Goal: Information Seeking & Learning: Check status

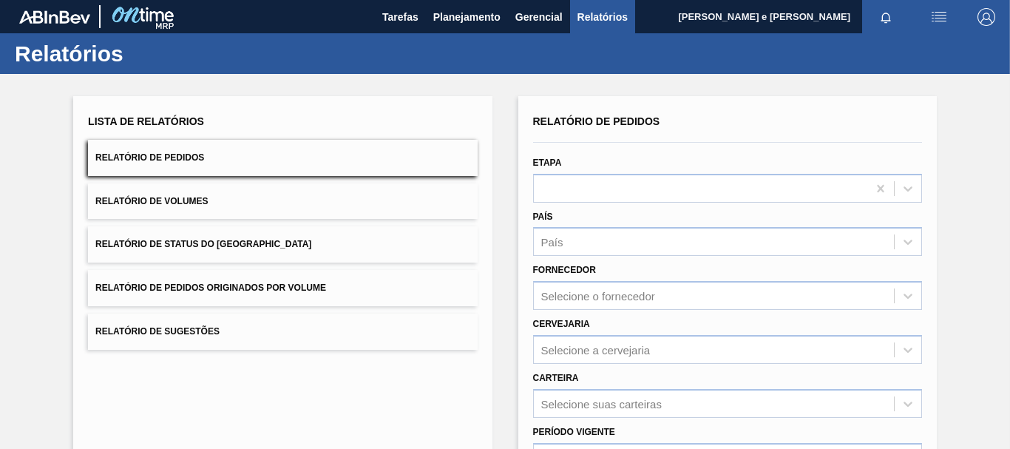
click at [190, 152] on span "Relatório de Pedidos" at bounding box center [149, 157] width 109 height 10
click at [465, 19] on span "Planejamento" at bounding box center [466, 17] width 67 height 18
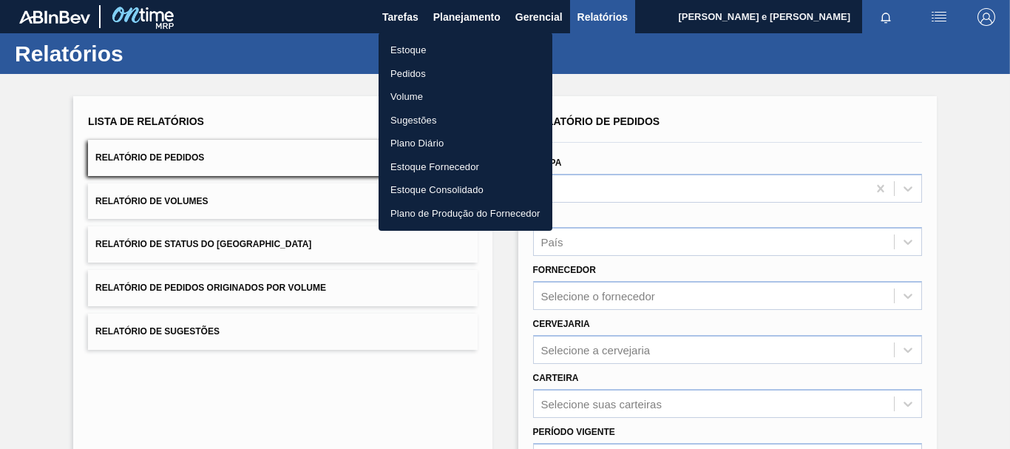
click at [409, 45] on li "Estoque" at bounding box center [466, 50] width 174 height 24
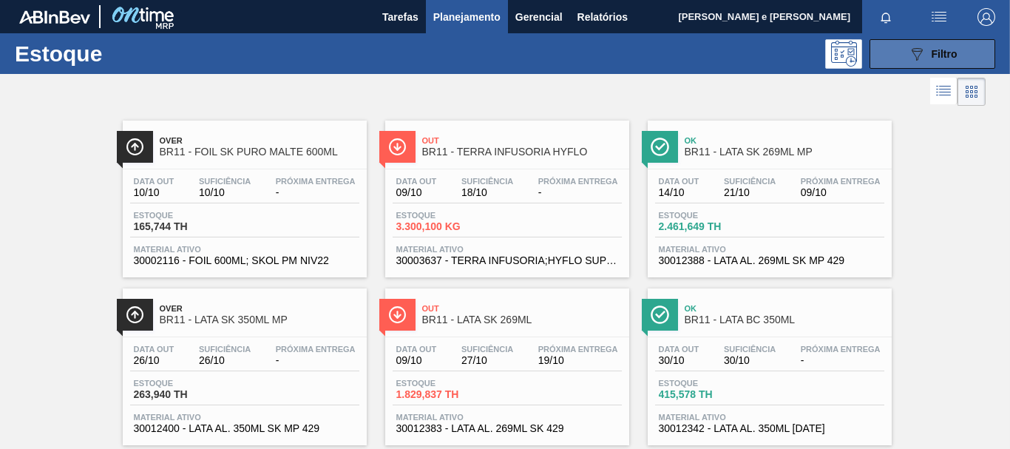
click at [924, 61] on div "089F7B8B-B2A5-4AFE-B5C0-19BA573D28AC Filtro" at bounding box center [933, 54] width 50 height 18
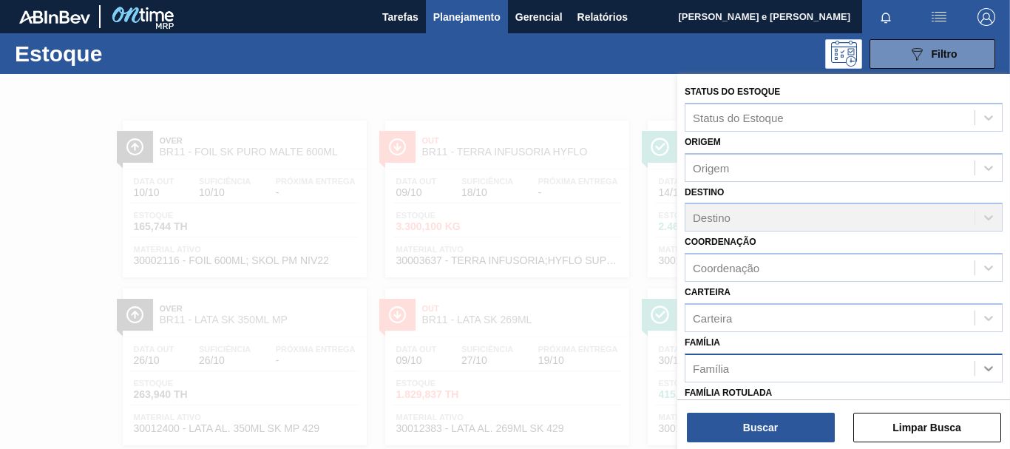
click at [989, 374] on icon at bounding box center [988, 368] width 15 height 15
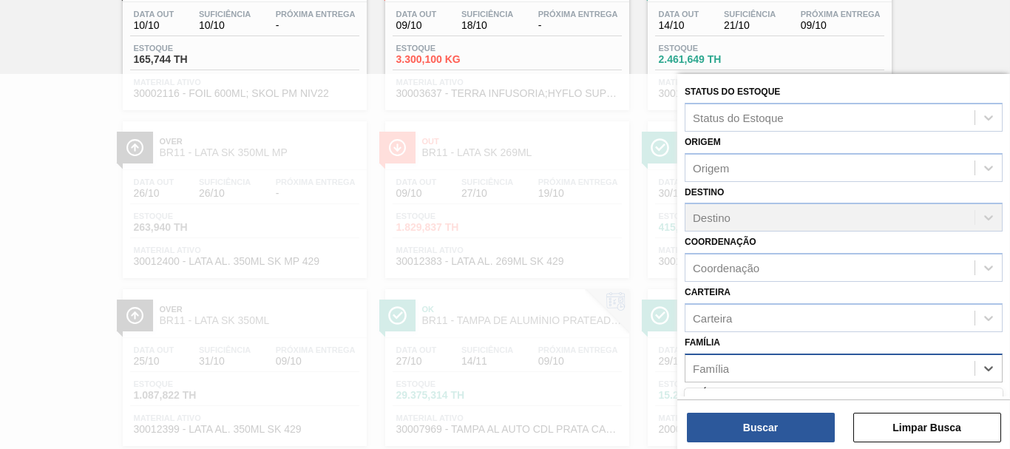
click at [775, 367] on div "Família" at bounding box center [829, 367] width 289 height 21
type input "foil"
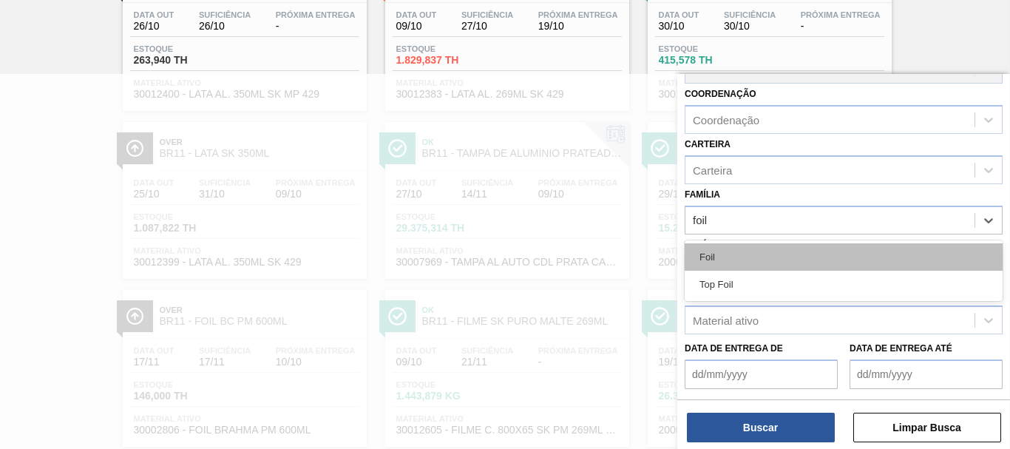
click at [705, 257] on div "Foil" at bounding box center [844, 256] width 318 height 27
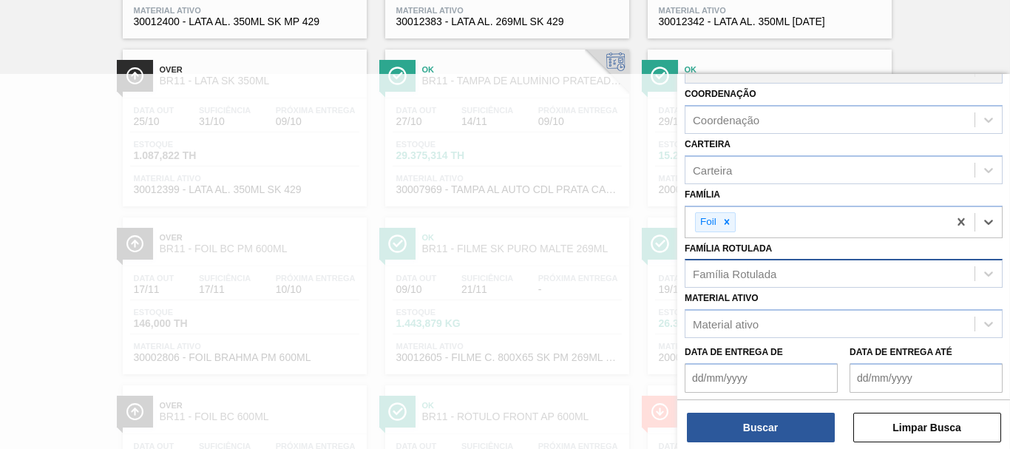
click at [762, 279] on div "Família Rotulada" at bounding box center [735, 274] width 84 height 13
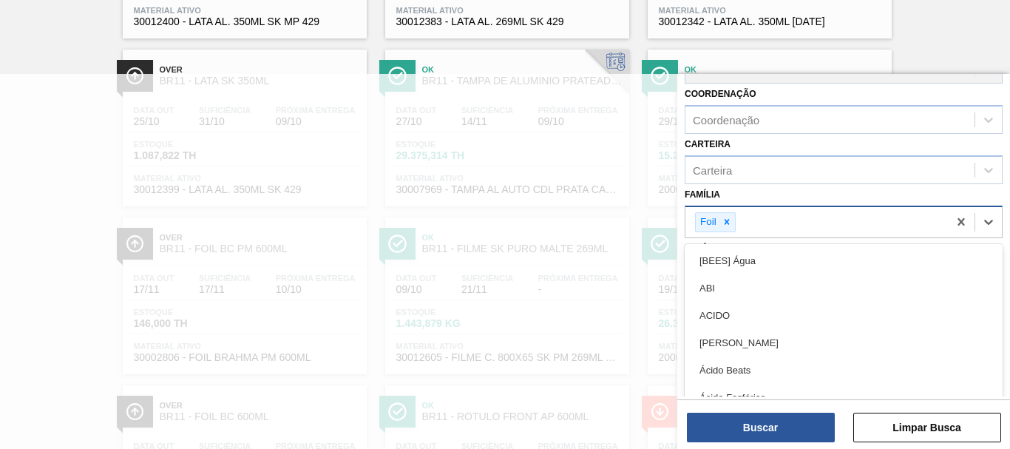
scroll to position [430, 0]
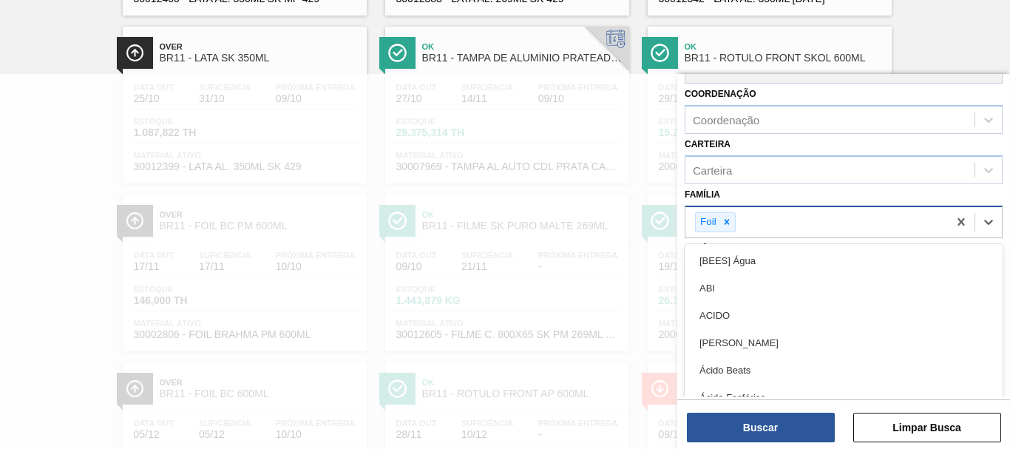
click at [757, 217] on div "Foil" at bounding box center [816, 222] width 262 height 30
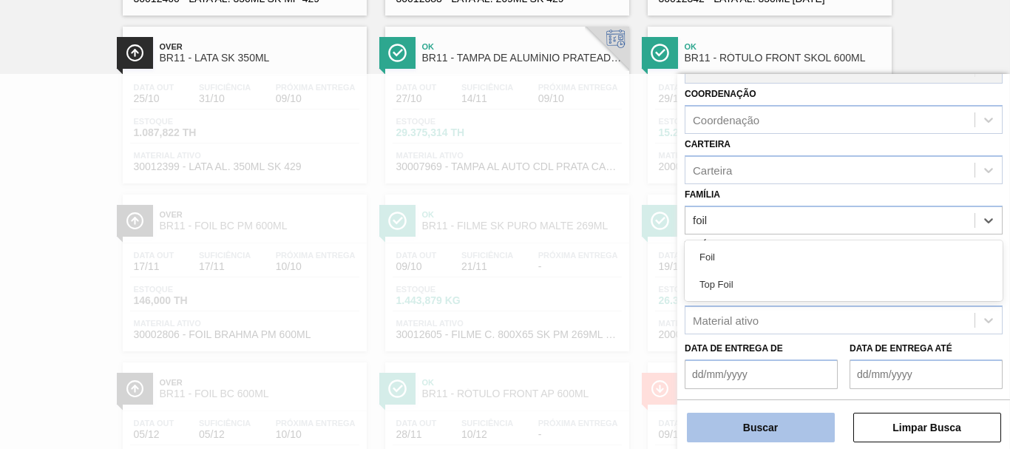
type input "foil"
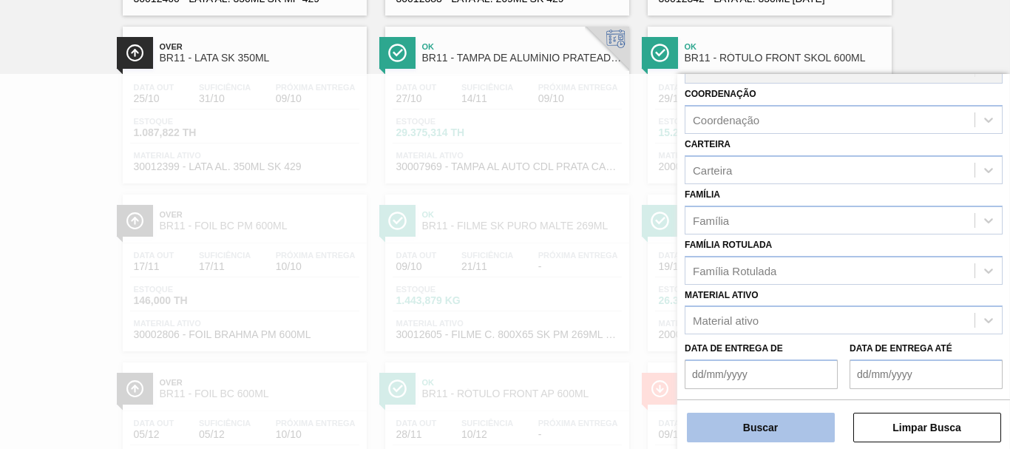
click at [765, 419] on button "Buscar" at bounding box center [761, 428] width 148 height 30
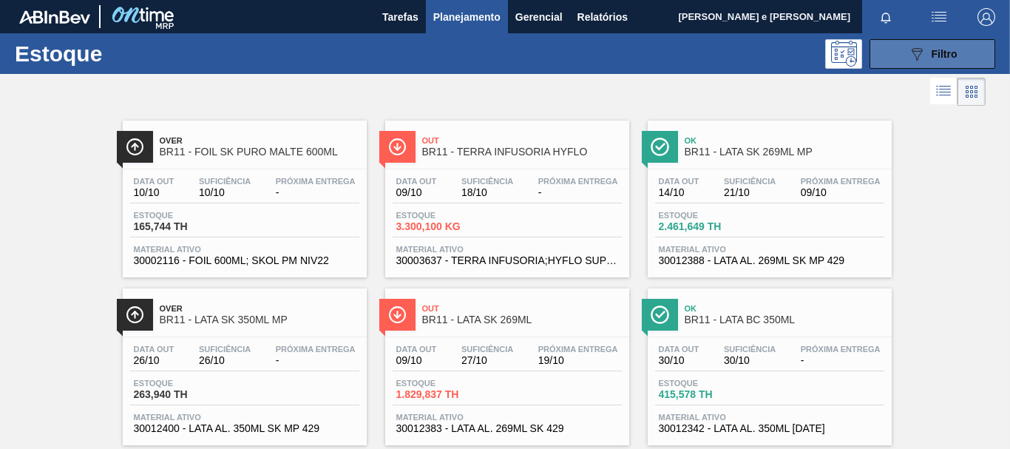
click at [934, 62] on div "089F7B8B-B2A5-4AFE-B5C0-19BA573D28AC Filtro" at bounding box center [933, 54] width 50 height 18
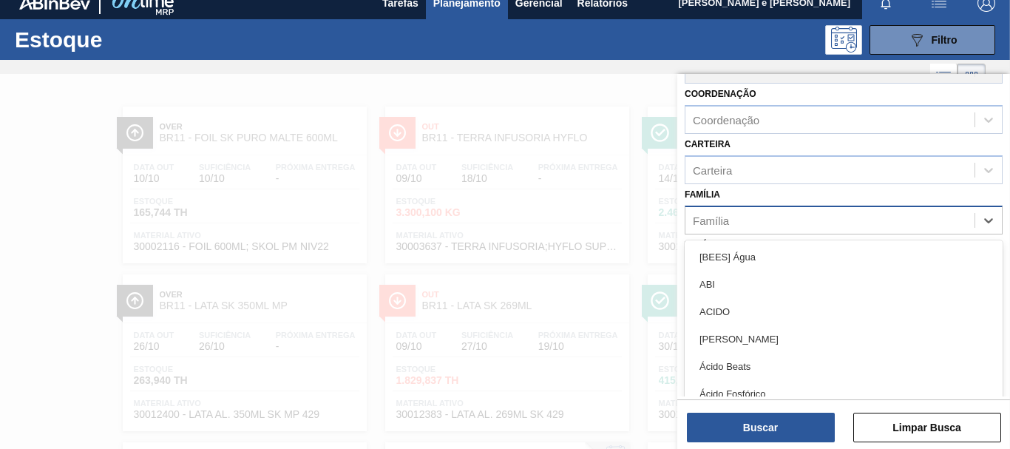
click at [728, 223] on div "Família" at bounding box center [711, 220] width 36 height 13
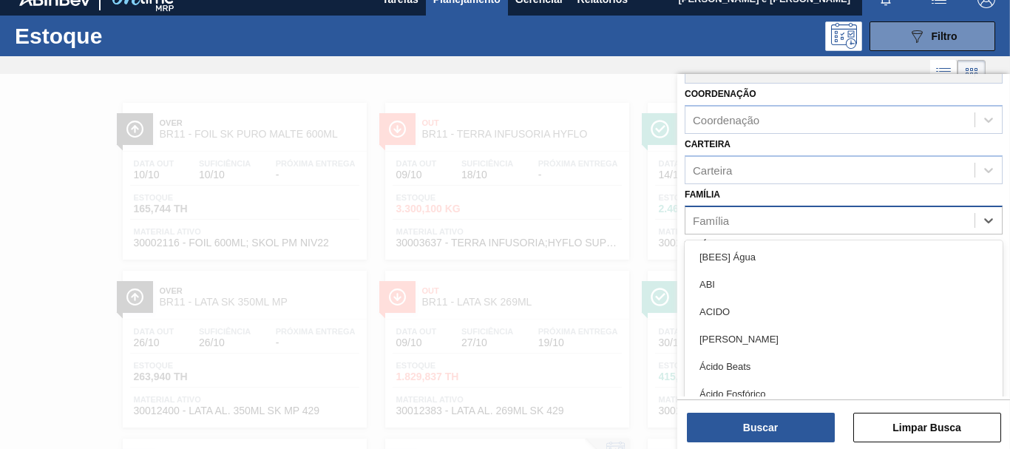
scroll to position [19, 0]
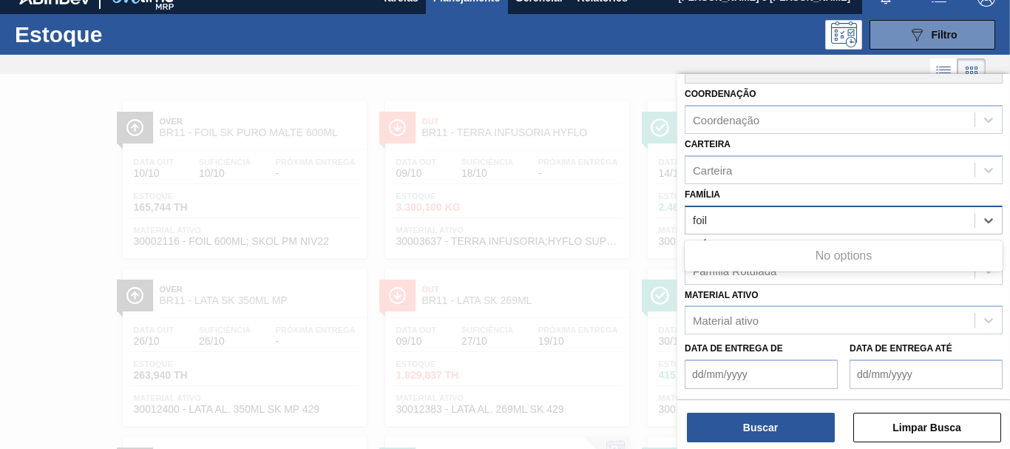
type input "foil"
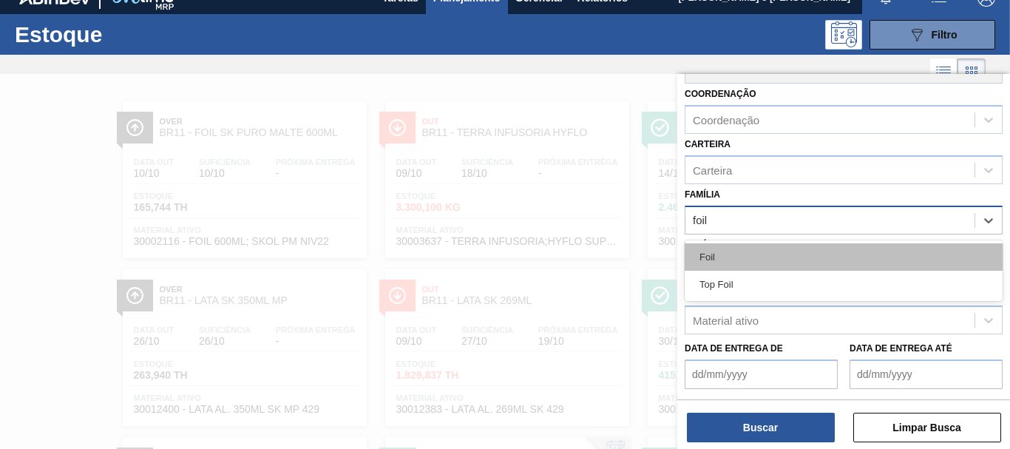
click at [711, 254] on div "Foil" at bounding box center [844, 256] width 318 height 27
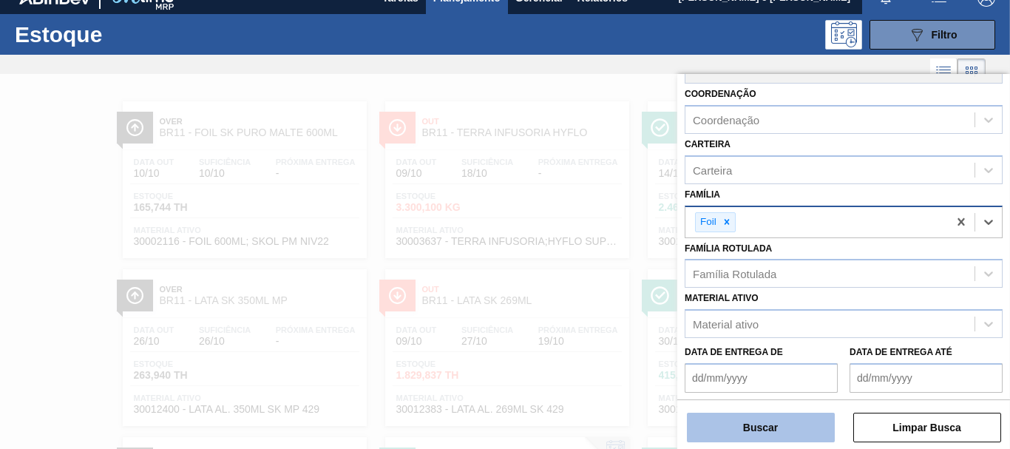
click at [779, 431] on button "Buscar" at bounding box center [761, 428] width 148 height 30
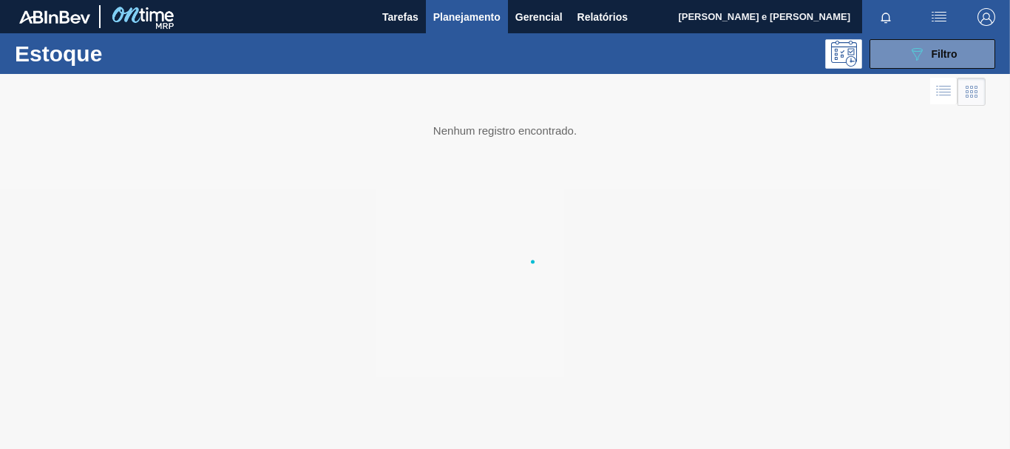
scroll to position [0, 0]
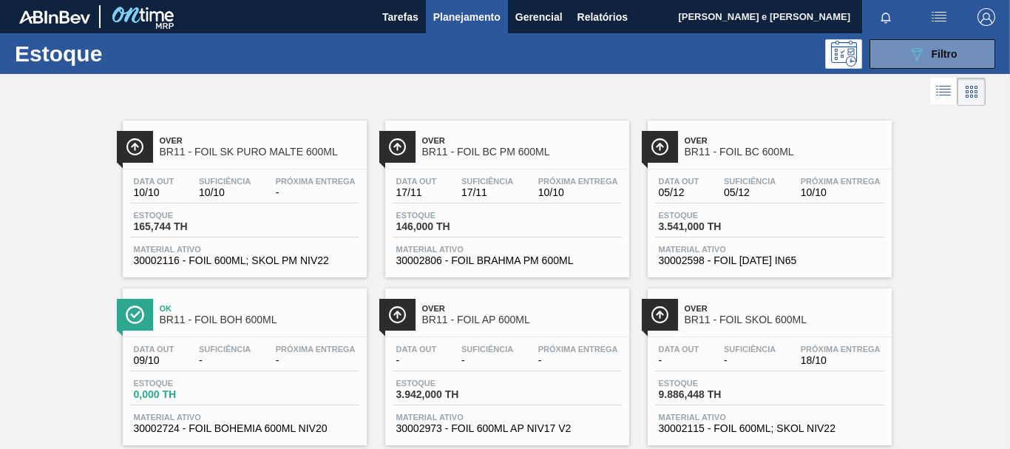
click at [526, 194] on div "Data out 17/11 Suficiência 17/11 Próxima Entrega 10/10" at bounding box center [507, 190] width 229 height 27
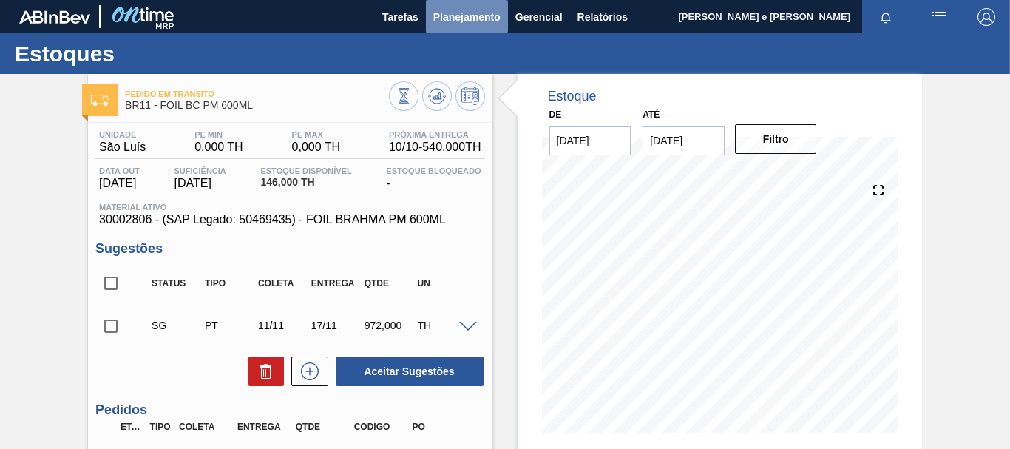
click at [461, 26] on button "Planejamento" at bounding box center [467, 16] width 82 height 33
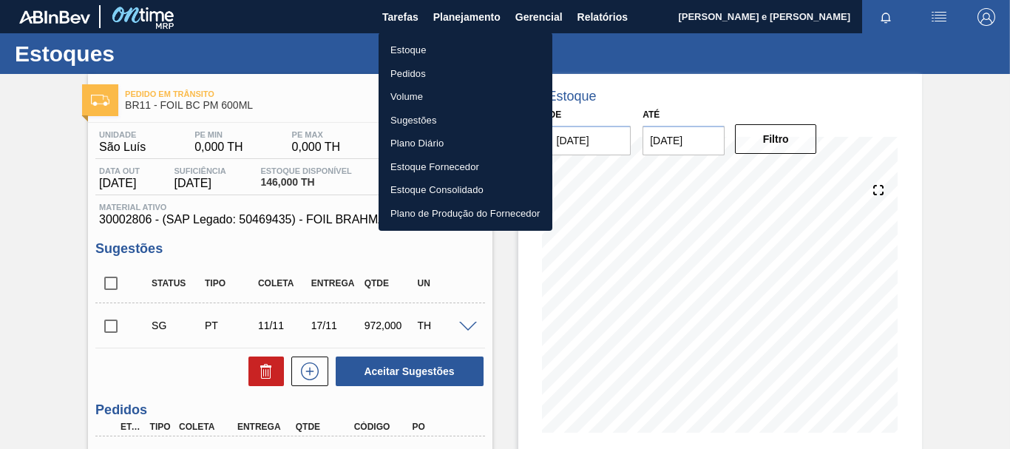
click at [419, 42] on li "Estoque" at bounding box center [466, 50] width 174 height 24
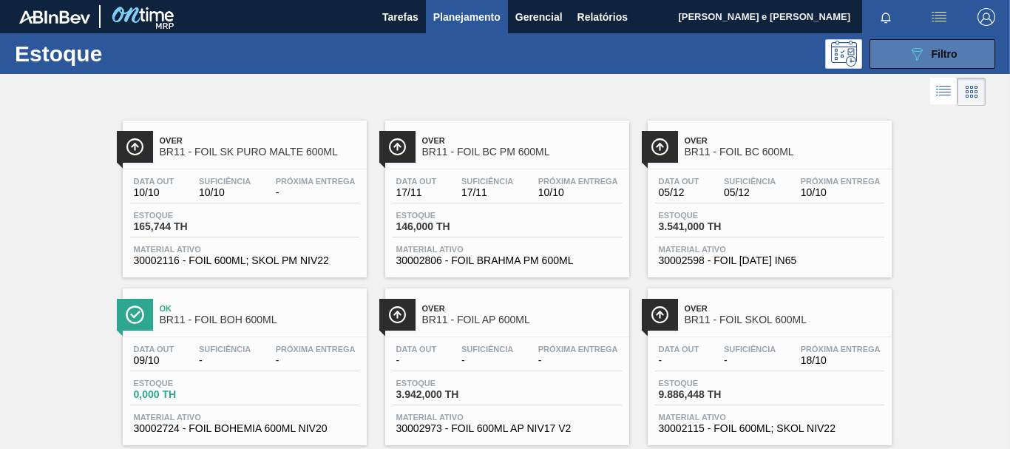
click at [910, 47] on icon "089F7B8B-B2A5-4AFE-B5C0-19BA573D28AC" at bounding box center [917, 54] width 18 height 18
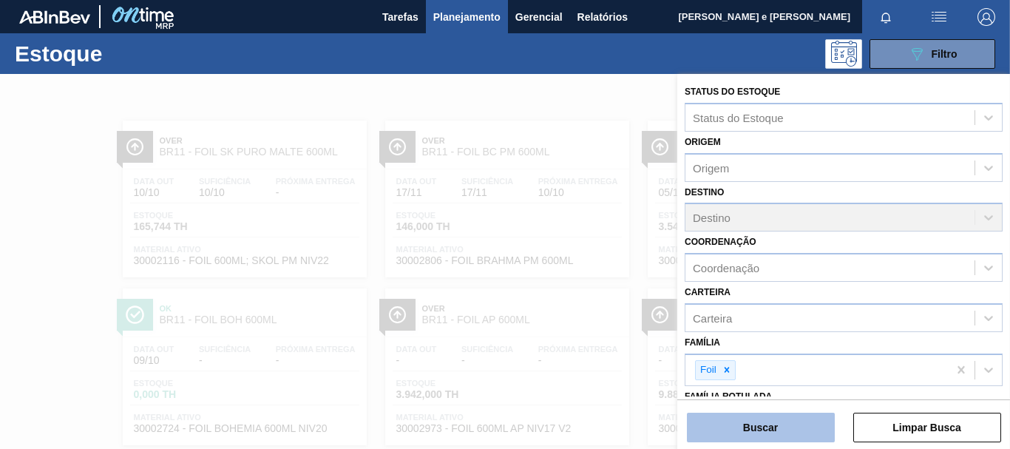
click at [765, 436] on button "Buscar" at bounding box center [761, 428] width 148 height 30
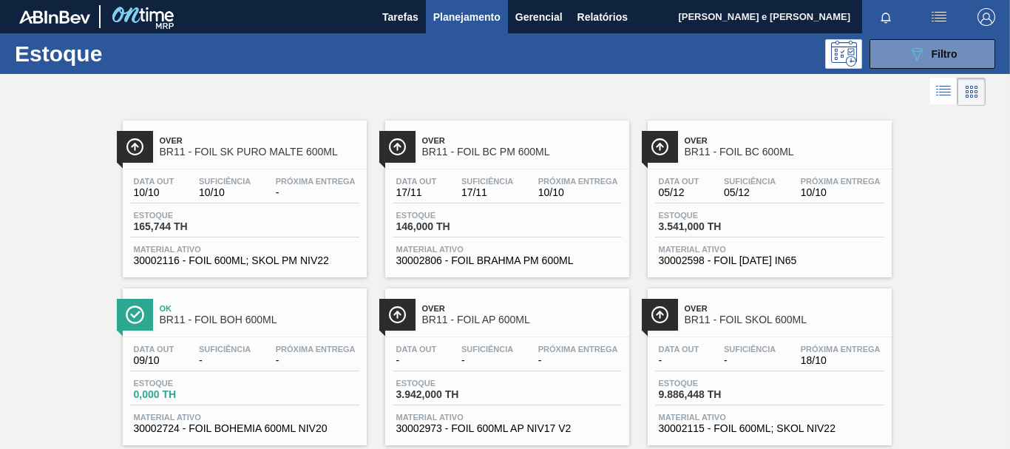
click at [504, 189] on span "17/11" at bounding box center [487, 192] width 52 height 11
